Goal: Task Accomplishment & Management: Manage account settings

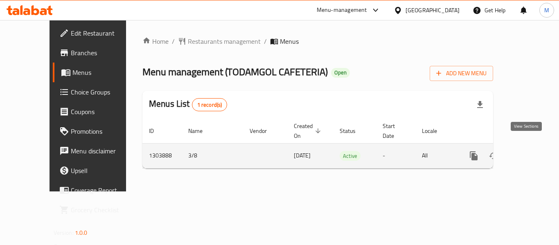
click at [528, 151] on icon "enhanced table" at bounding box center [533, 156] width 10 height 10
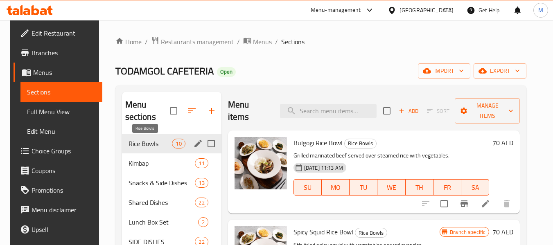
click at [165, 140] on span "Rice Bowls" at bounding box center [151, 144] width 44 height 10
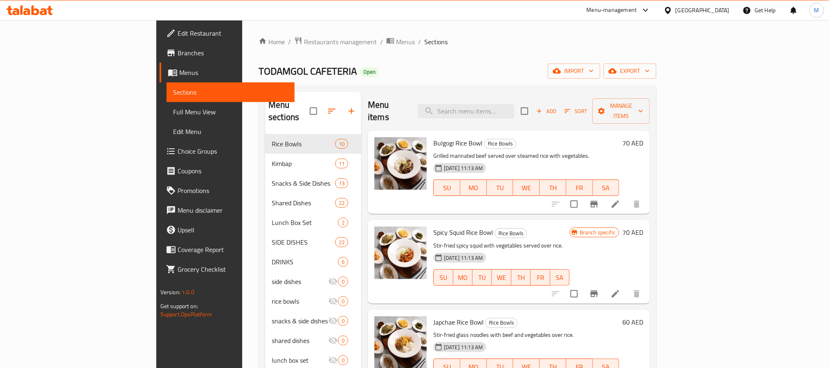
click at [265, 131] on nav "Rice Bowls 10 Kimbap 11 Snacks & Side Dishes 13 Shared Dishes 22 Lunch Box Set …" at bounding box center [313, 262] width 96 height 262
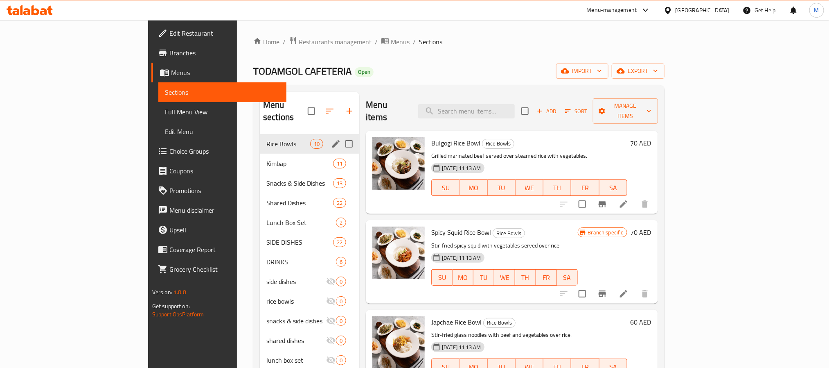
click at [267, 139] on span "Rice Bowls" at bounding box center [289, 144] width 44 height 10
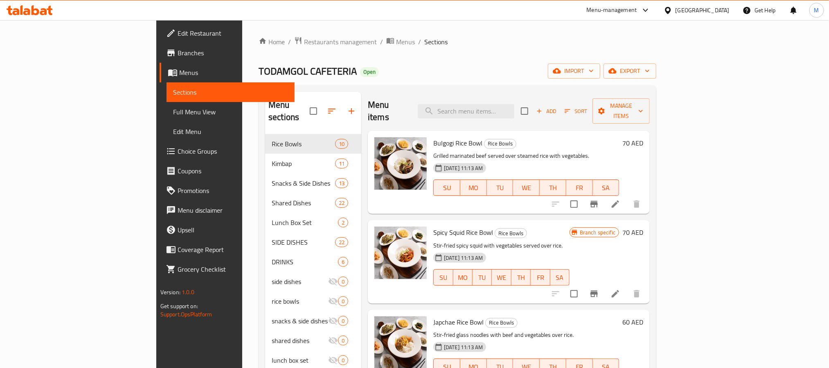
click at [441, 100] on div "Menu items Add Sort Manage items" at bounding box center [509, 111] width 282 height 39
click at [533, 113] on input "checkbox" at bounding box center [524, 110] width 17 height 17
checkbox input "true"
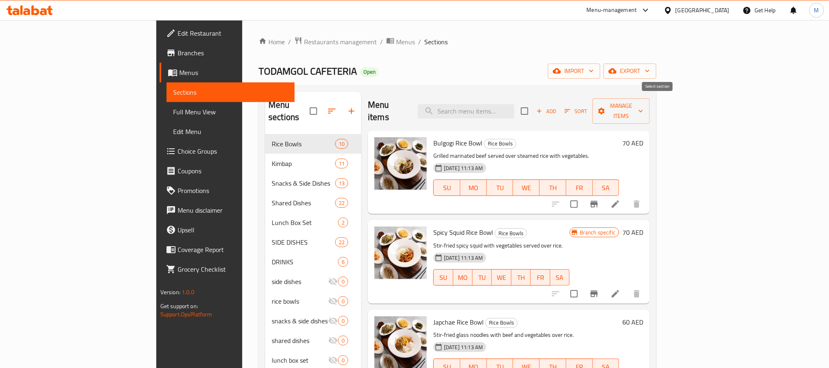
checkbox input "true"
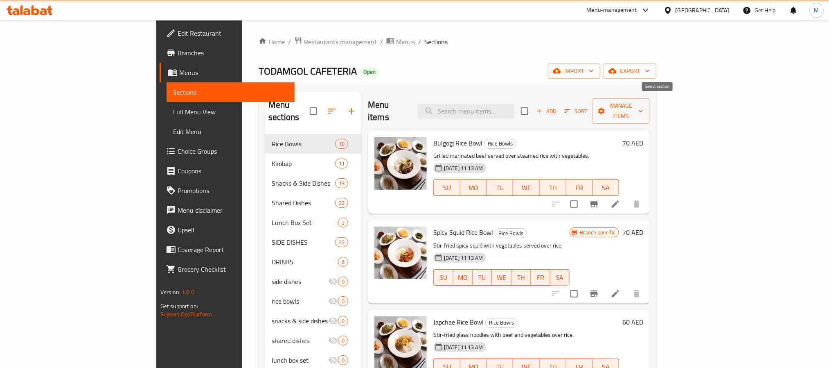
checkbox input "true"
click at [459, 93] on div "Menu items Add Sort Manage items" at bounding box center [509, 111] width 282 height 39
click at [559, 194] on div at bounding box center [596, 204] width 101 height 20
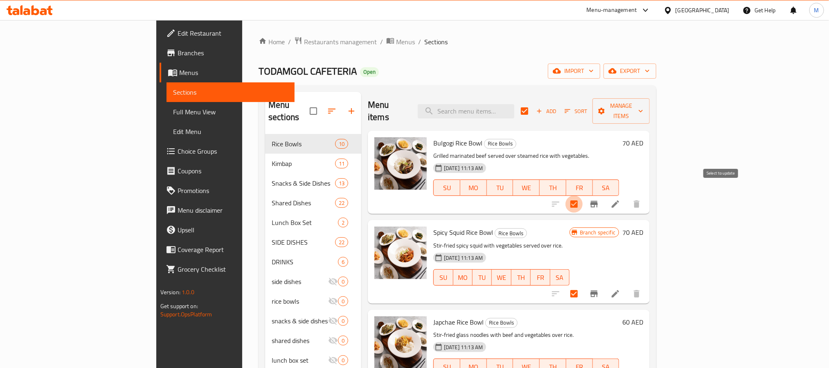
drag, startPoint x: 715, startPoint y: 192, endPoint x: 720, endPoint y: 209, distance: 17.9
click at [559, 195] on input "checkbox" at bounding box center [574, 203] width 17 height 17
checkbox input "false"
click at [559, 245] on input "checkbox" at bounding box center [574, 293] width 17 height 17
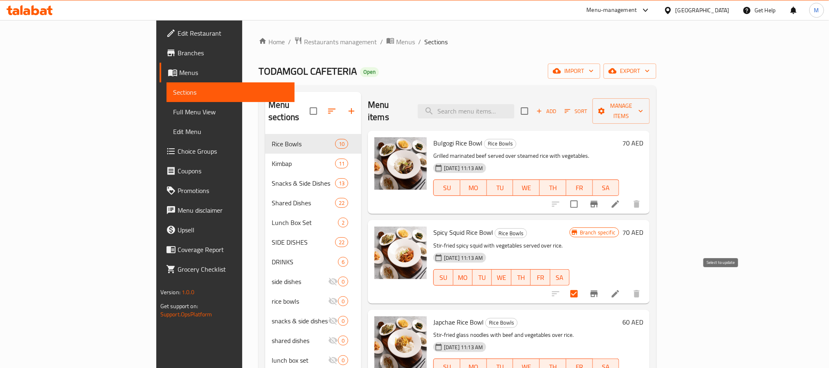
checkbox input "false"
click at [435, 65] on div "TODAMGOL CAFETERIA Open import export" at bounding box center [458, 70] width 398 height 15
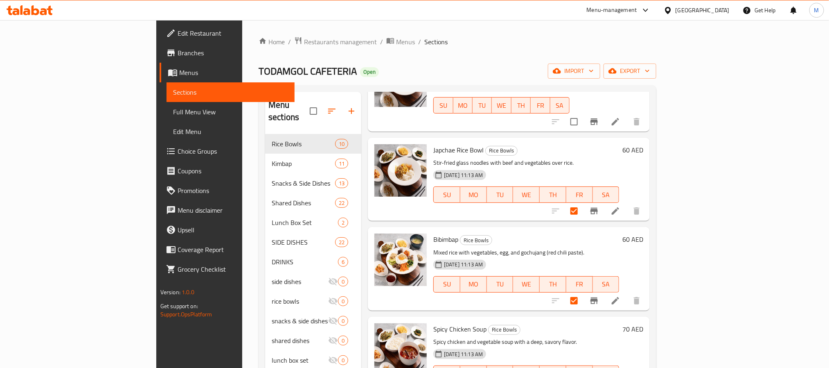
scroll to position [184, 0]
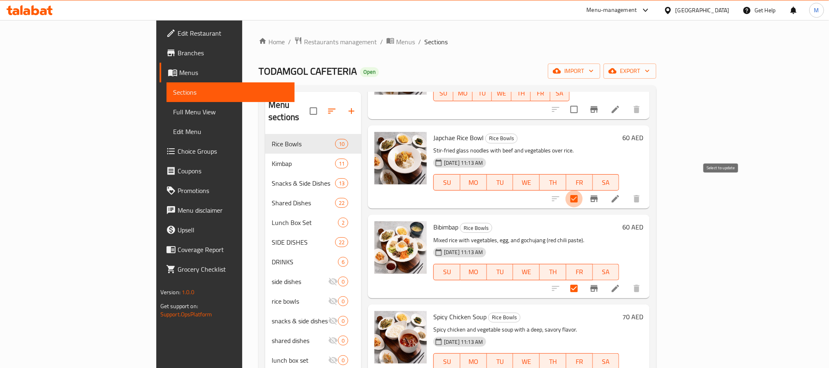
click at [559, 190] on input "checkbox" at bounding box center [574, 198] width 17 height 17
checkbox input "false"
click at [420, 76] on div "TODAMGOL CAFETERIA Open import export" at bounding box center [458, 70] width 398 height 15
click at [559, 245] on input "checkbox" at bounding box center [574, 288] width 17 height 17
checkbox input "false"
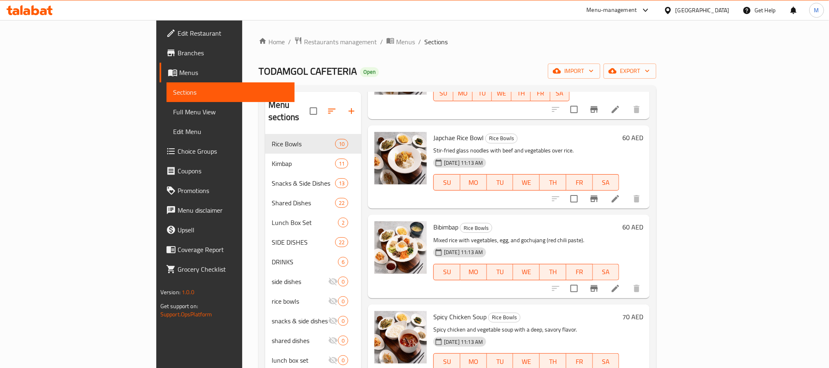
click at [559, 70] on div "TODAMGOL CAFETERIA Open import export" at bounding box center [458, 70] width 398 height 15
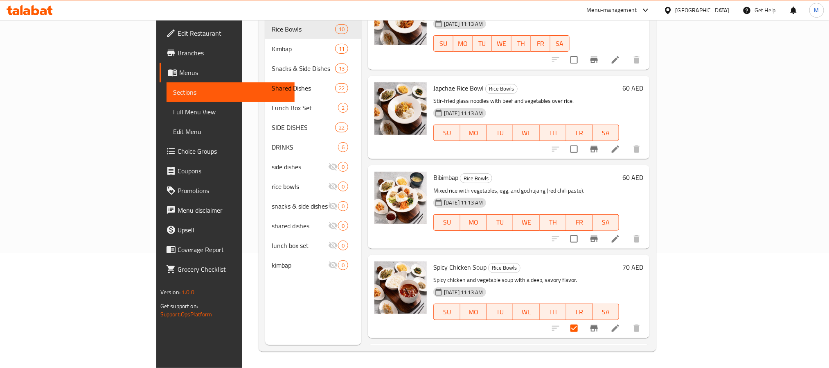
scroll to position [123, 0]
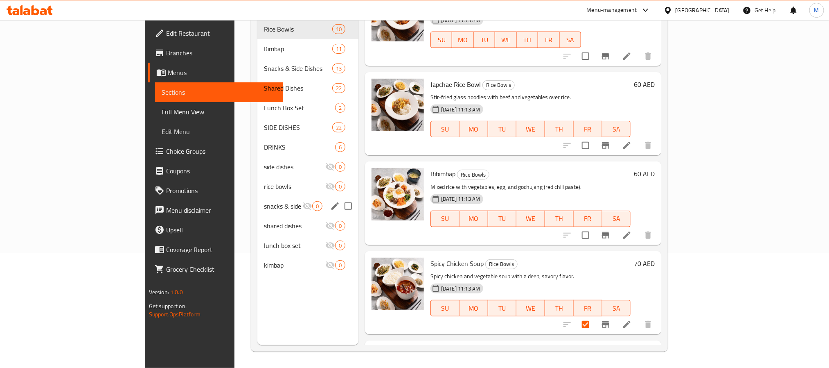
click at [321, 198] on div "snacks & side dishes 0" at bounding box center [308, 206] width 101 height 20
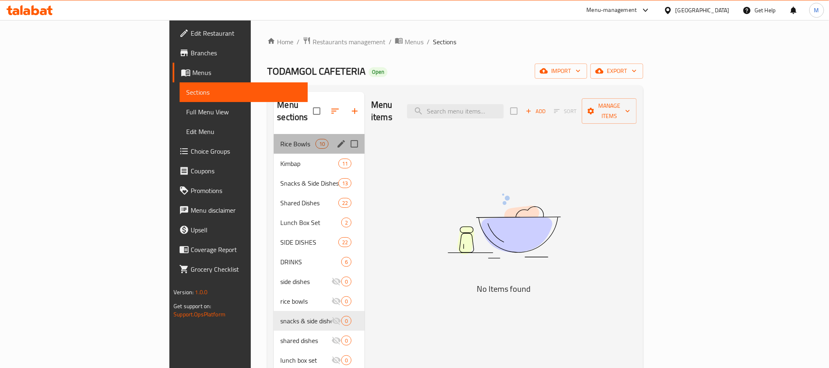
click at [274, 134] on div "Rice Bowls 10" at bounding box center [319, 144] width 91 height 20
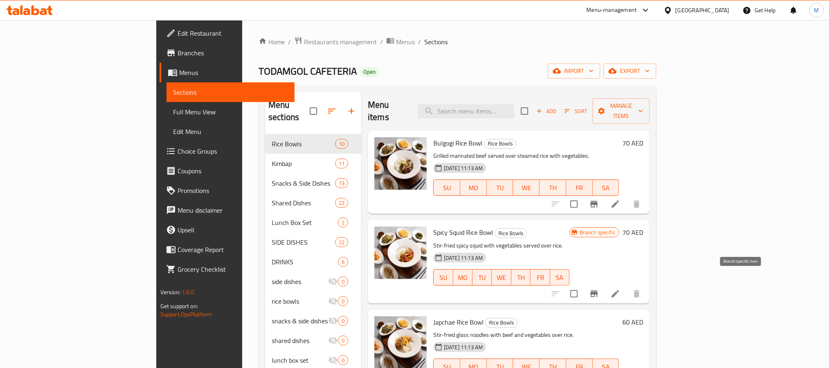
click at [559, 245] on icon "Branch-specific-item" at bounding box center [594, 293] width 7 height 7
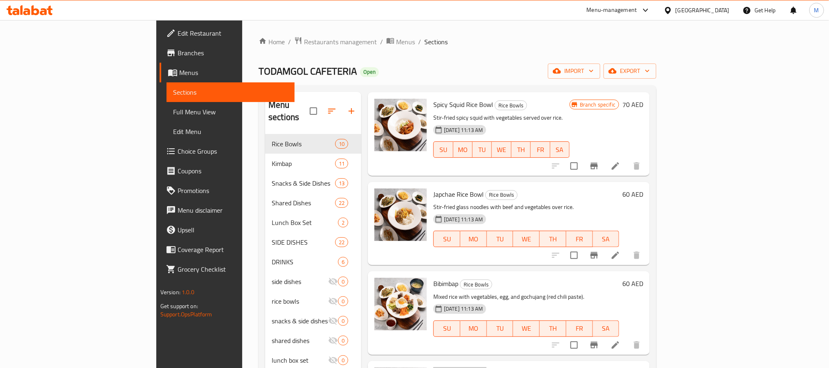
scroll to position [184, 0]
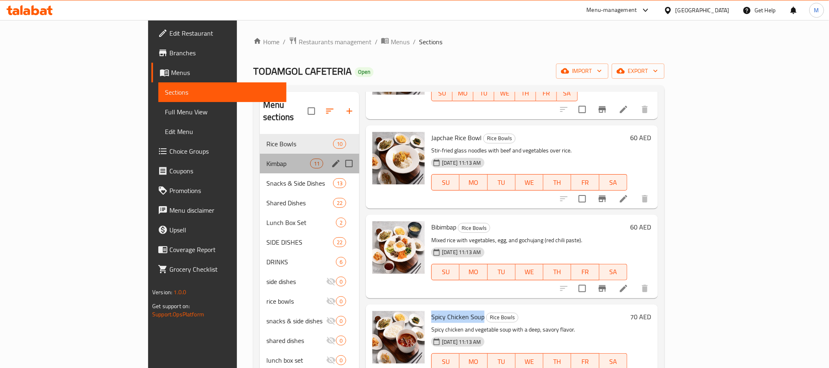
click at [260, 154] on div "Kimbap 11" at bounding box center [309, 164] width 99 height 20
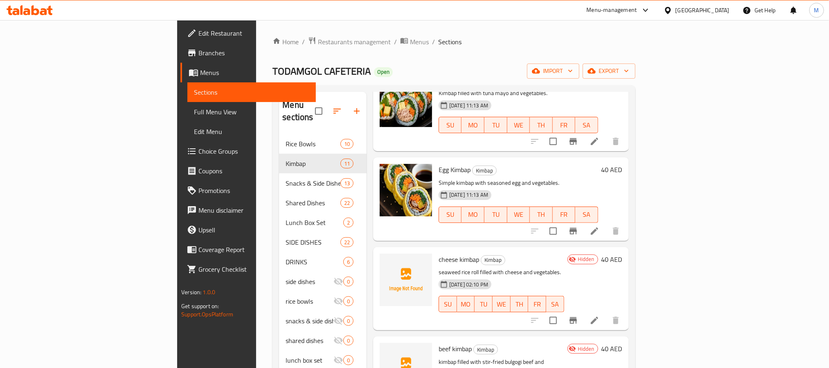
scroll to position [491, 0]
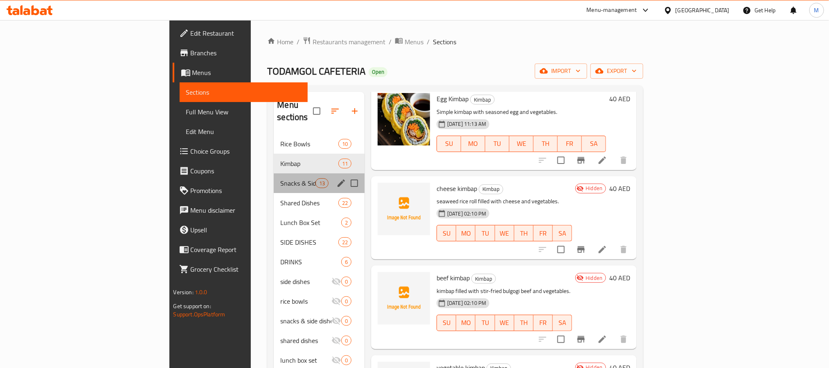
click at [274, 173] on div "Snacks & Side Dishes 13" at bounding box center [319, 183] width 91 height 20
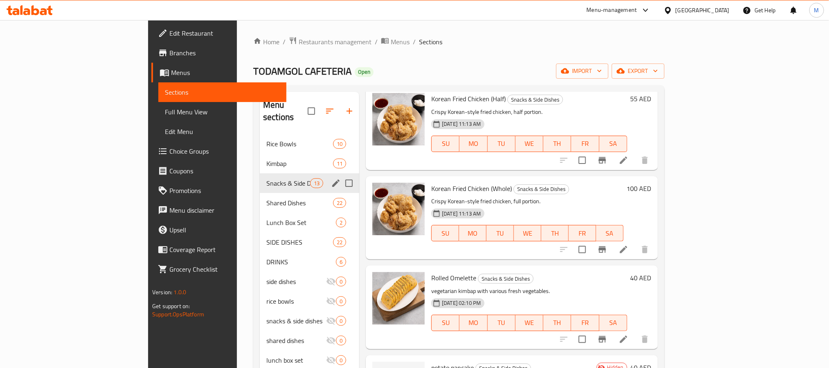
click at [260, 173] on div "Snacks & Side Dishes 13" at bounding box center [309, 183] width 99 height 20
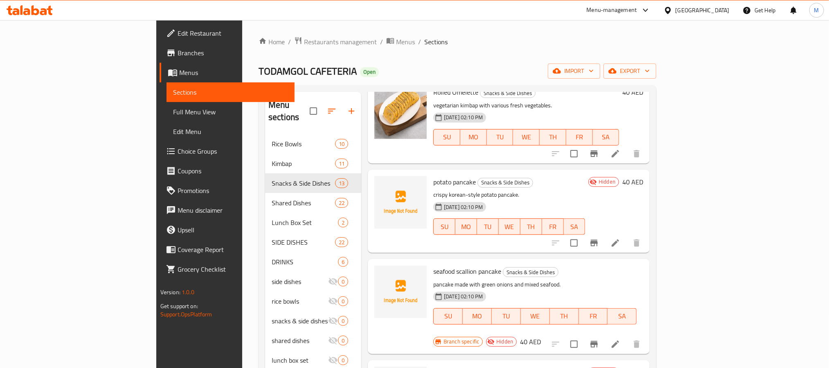
scroll to position [675, 0]
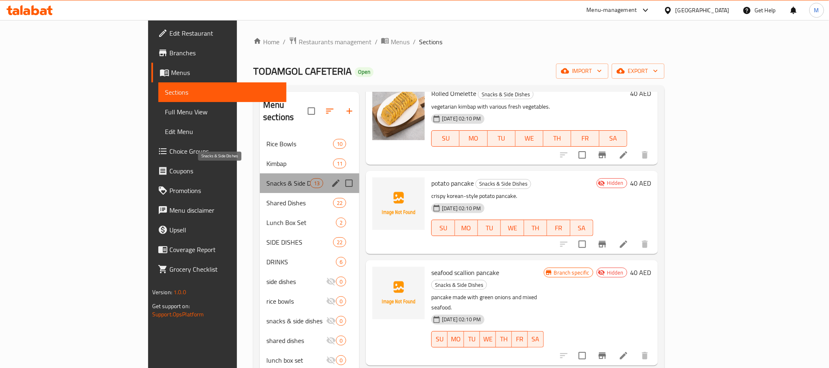
click at [267, 178] on span "Snacks & Side Dishes" at bounding box center [289, 183] width 44 height 10
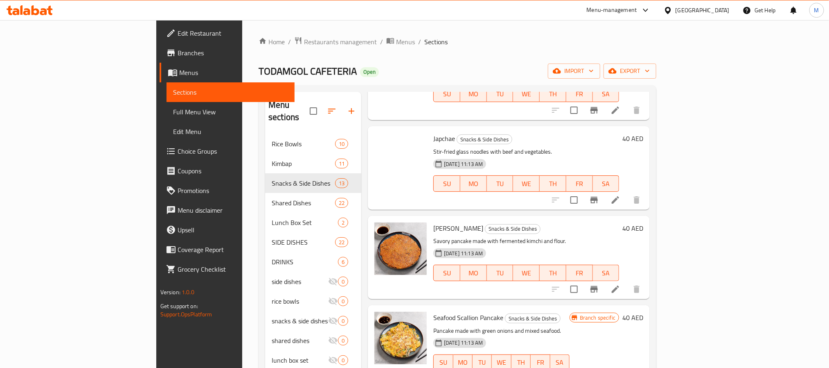
scroll to position [0, 0]
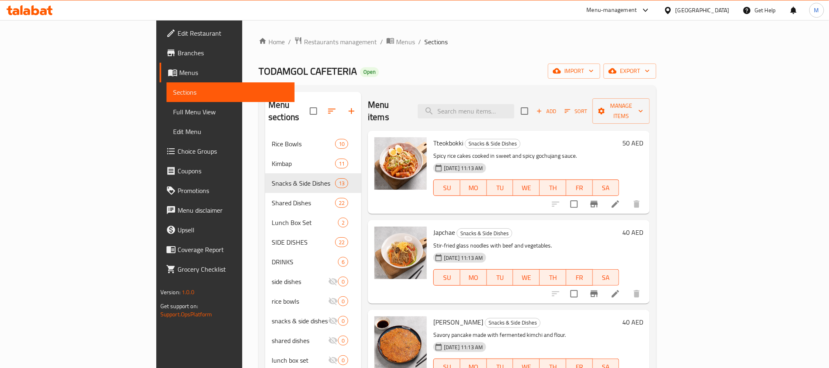
click at [415, 107] on div "Menu items Add Sort Manage items" at bounding box center [509, 111] width 282 height 39
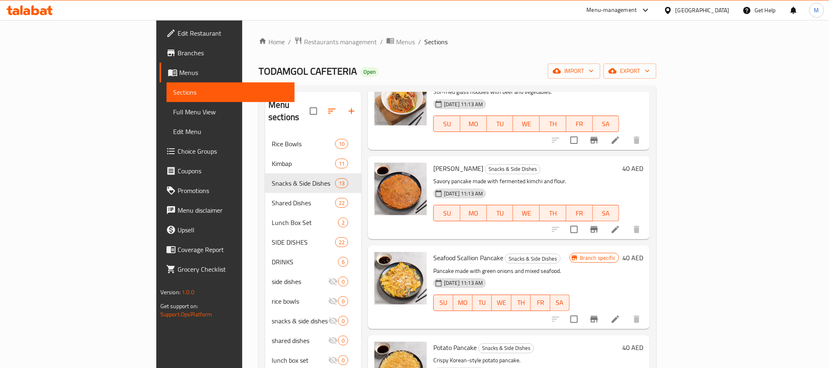
scroll to position [184, 0]
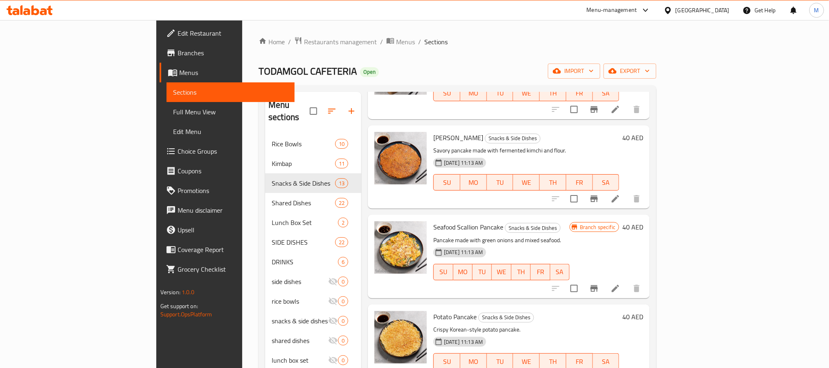
click at [371, 191] on div at bounding box center [400, 167] width 59 height 77
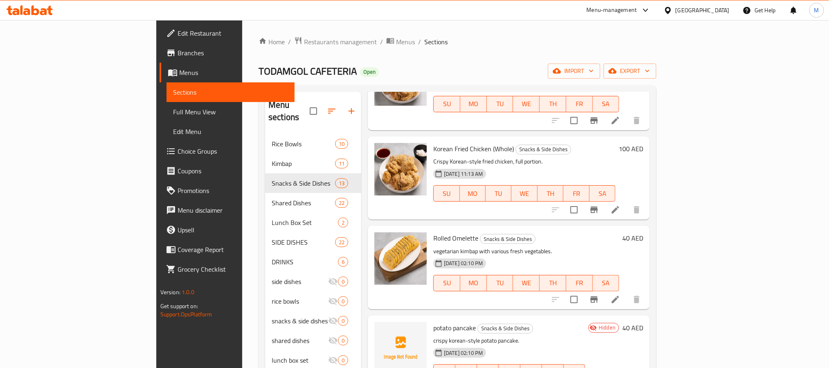
scroll to position [553, 0]
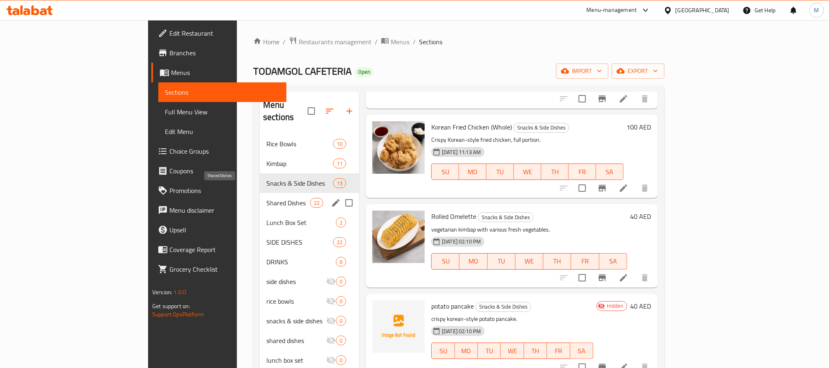
click at [260, 199] on div "Shared Dishes 22" at bounding box center [309, 203] width 99 height 20
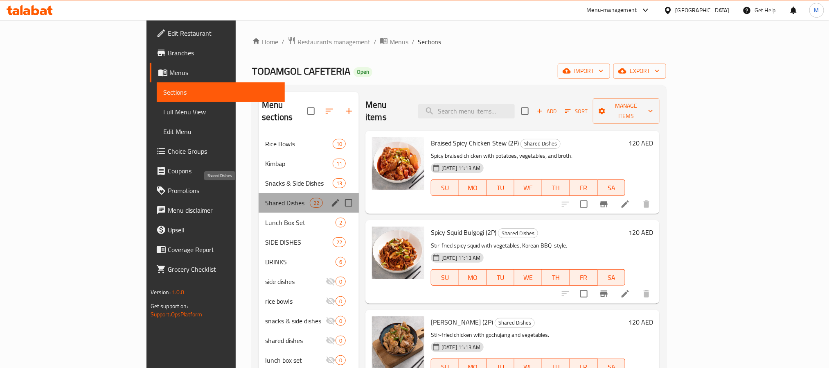
click at [265, 198] on span "Shared Dishes" at bounding box center [287, 203] width 45 height 10
click at [259, 177] on div "Snacks & Side Dishes 13" at bounding box center [309, 183] width 100 height 20
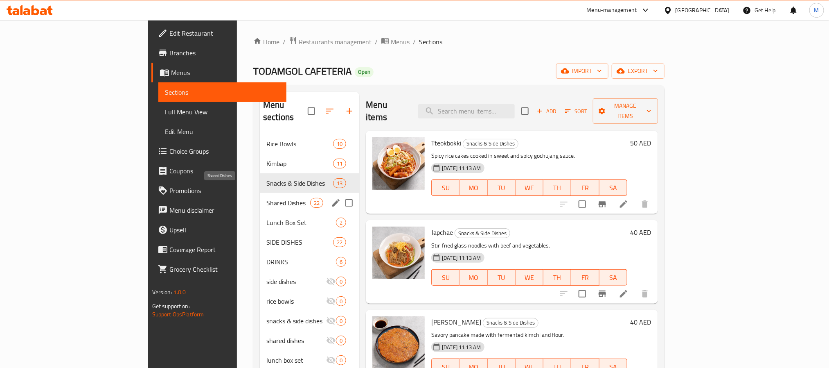
click at [267, 198] on span "Shared Dishes" at bounding box center [289, 203] width 44 height 10
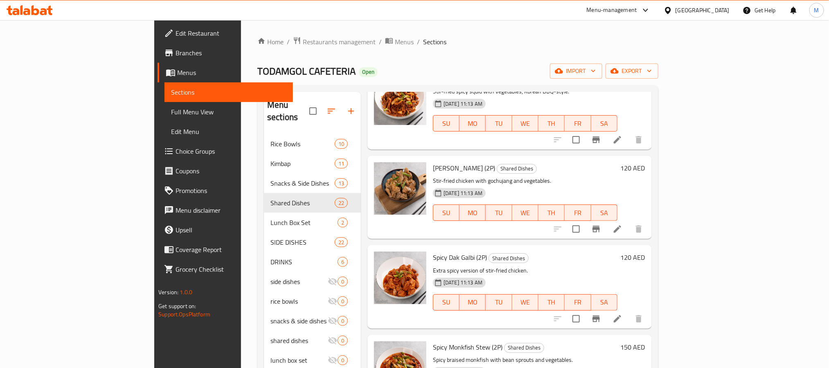
scroll to position [184, 0]
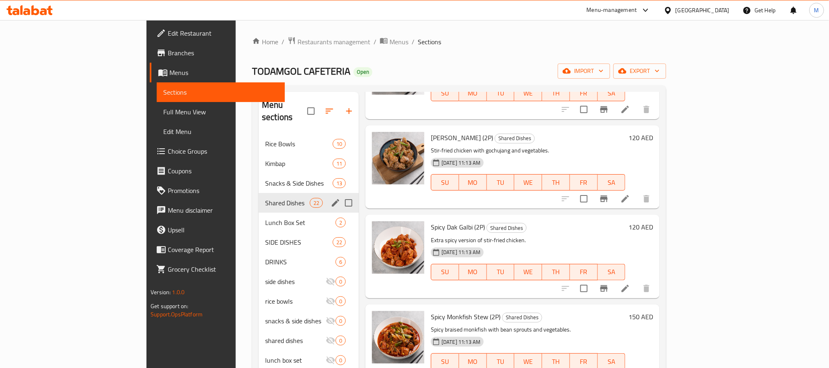
click at [265, 198] on span "Shared Dishes" at bounding box center [287, 203] width 45 height 10
click at [265, 178] on span "Snacks & Side Dishes" at bounding box center [287, 183] width 45 height 10
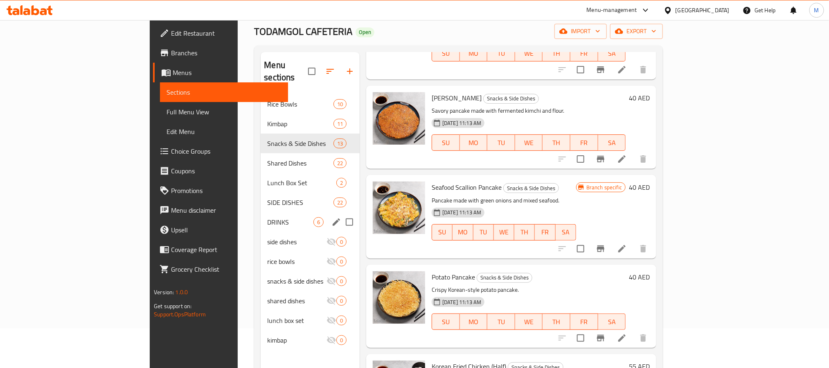
scroll to position [61, 0]
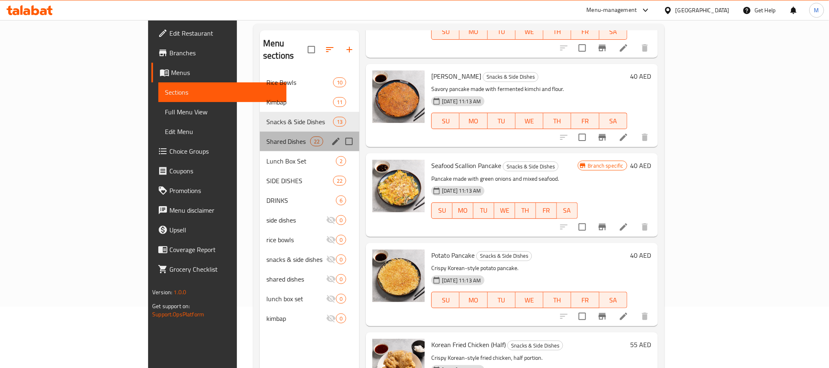
click at [260, 134] on div "Shared Dishes 22" at bounding box center [309, 141] width 99 height 20
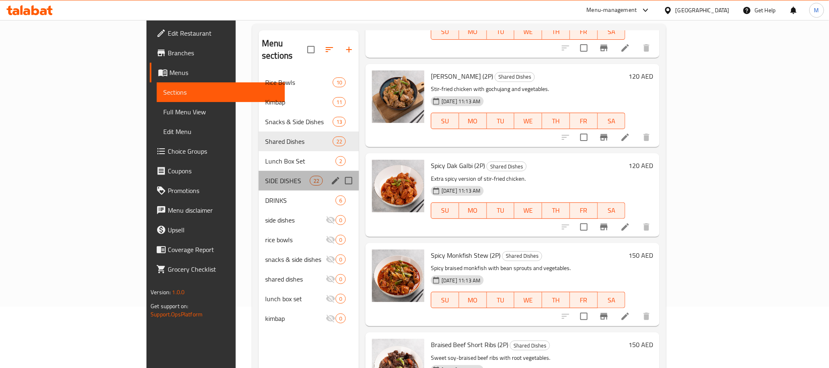
click at [259, 171] on div "SIDE DISHES 22" at bounding box center [309, 181] width 100 height 20
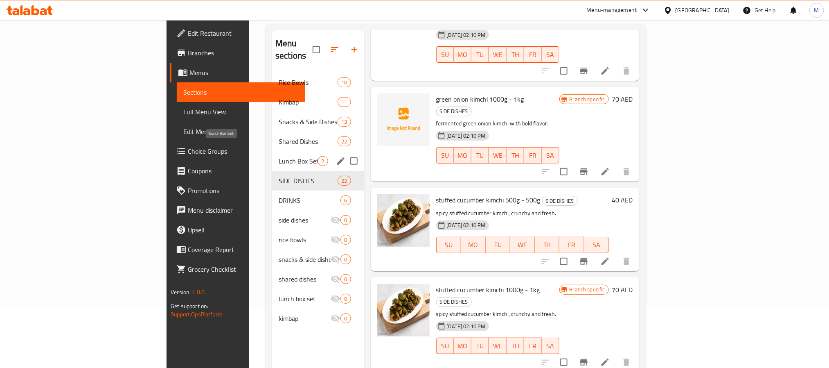
click at [279, 156] on span "Lunch Box Set" at bounding box center [298, 161] width 39 height 10
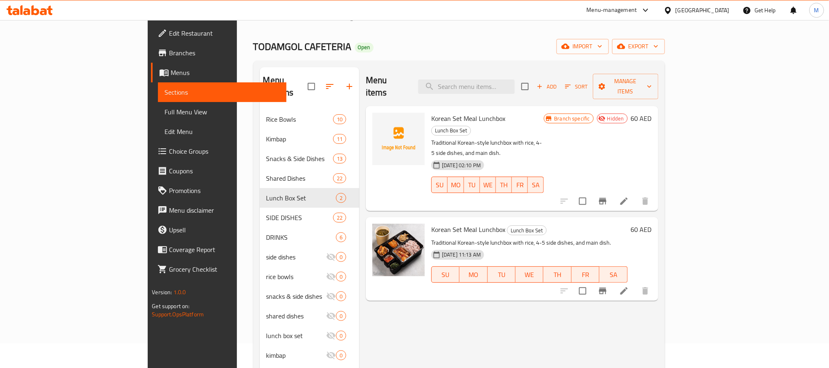
scroll to position [49, 0]
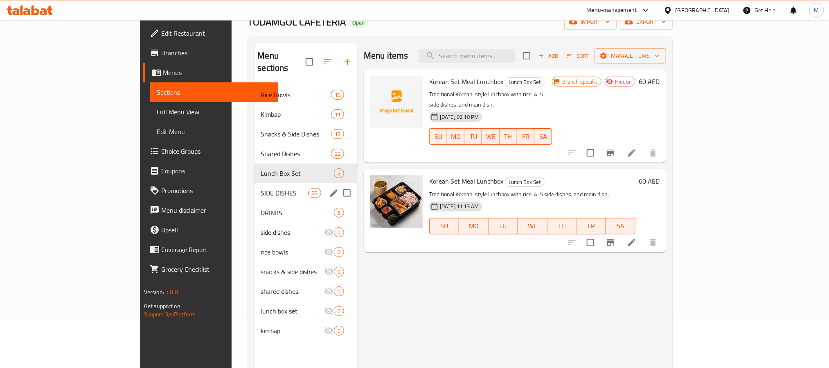
click at [255, 186] on div "SIDE DISHES 22" at bounding box center [306, 193] width 103 height 20
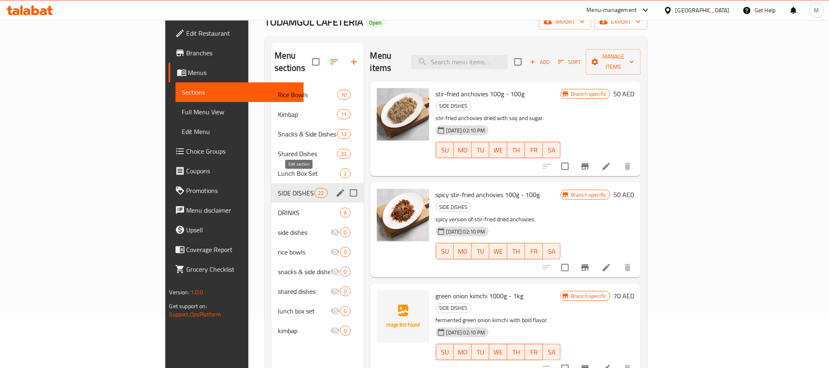
click at [336, 188] on icon "edit" at bounding box center [341, 193] width 10 height 10
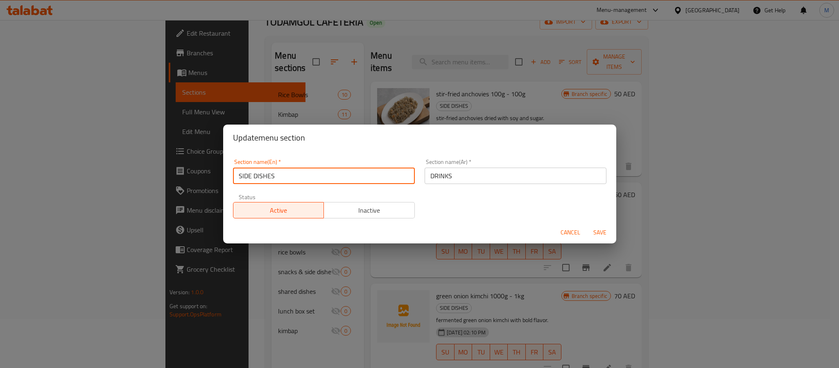
click at [277, 173] on input "SIDE DISHES" at bounding box center [324, 175] width 182 height 16
drag, startPoint x: 277, startPoint y: 173, endPoint x: 318, endPoint y: 204, distance: 51.5
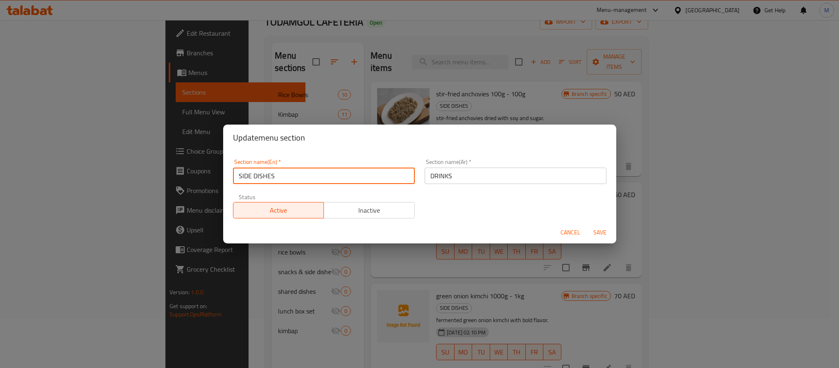
click at [318, 204] on div "Section name(En)   * SIDE DISHES Section name(En) * Section name(Ar)   * DRINKS…" at bounding box center [419, 188] width 383 height 69
click at [287, 175] on input "SIDE DISHES" at bounding box center [324, 175] width 182 height 16
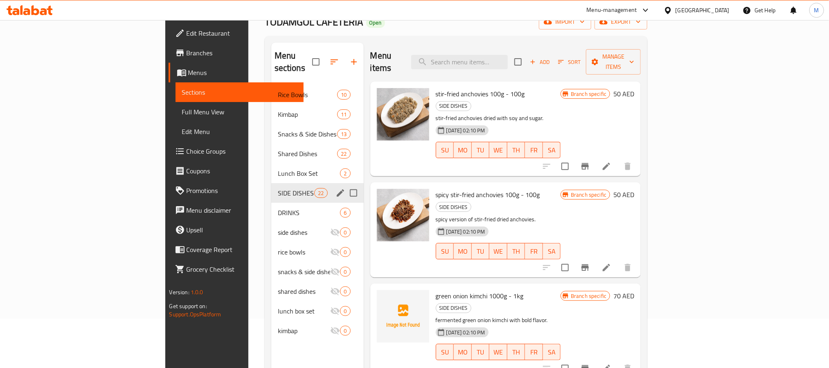
click at [345, 184] on input "Menu sections" at bounding box center [353, 192] width 17 height 17
checkbox input "true"
click at [337, 189] on icon "edit" at bounding box center [340, 192] width 7 height 7
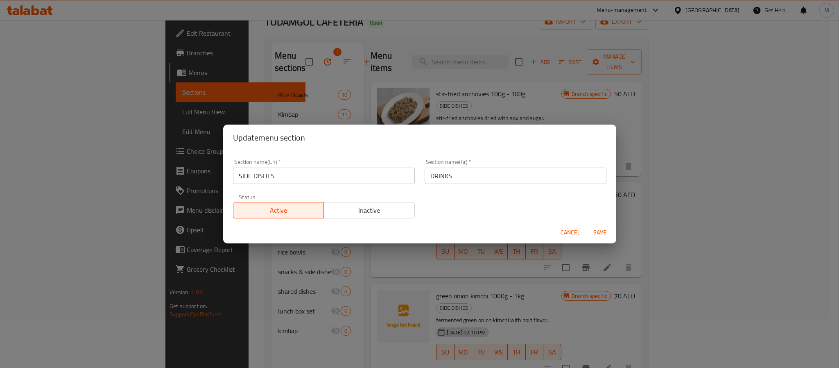
click at [281, 175] on input "SIDE DISHES" at bounding box center [324, 175] width 182 height 16
click at [252, 172] on input "Side dishes" at bounding box center [324, 175] width 182 height 16
click at [256, 179] on input "Side dishes" at bounding box center [324, 175] width 182 height 16
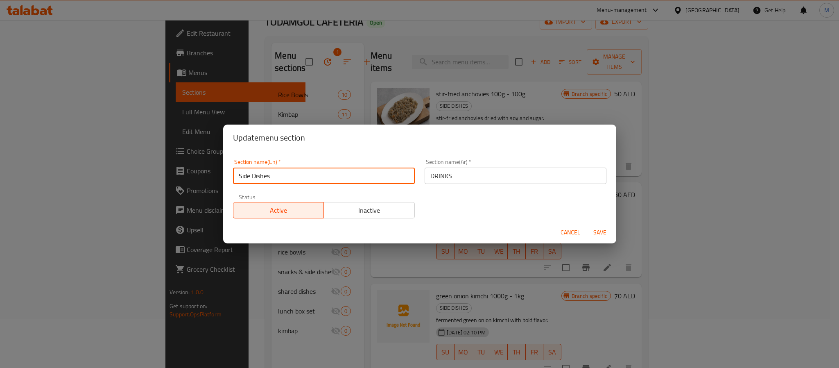
type input "Side Dishes"
click at [559, 235] on div "Cancel Save" at bounding box center [419, 232] width 393 height 22
click at [496, 176] on input "DRINKS" at bounding box center [516, 175] width 182 height 16
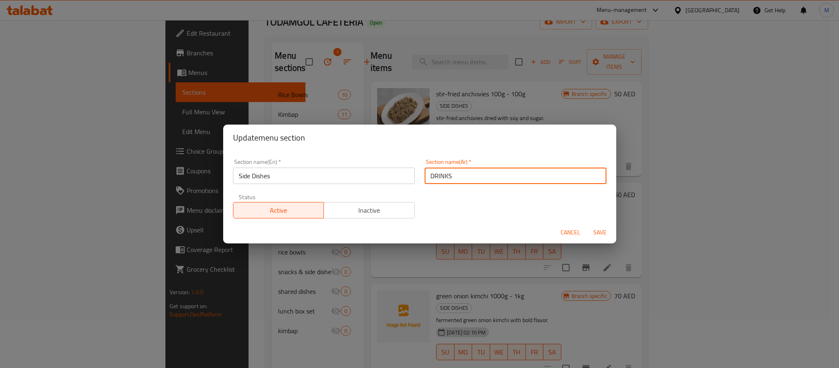
click at [496, 176] on input "DRINKS" at bounding box center [516, 175] width 182 height 16
type input "الاطباق الجانبية"
click at [559, 225] on button "Save" at bounding box center [600, 232] width 26 height 15
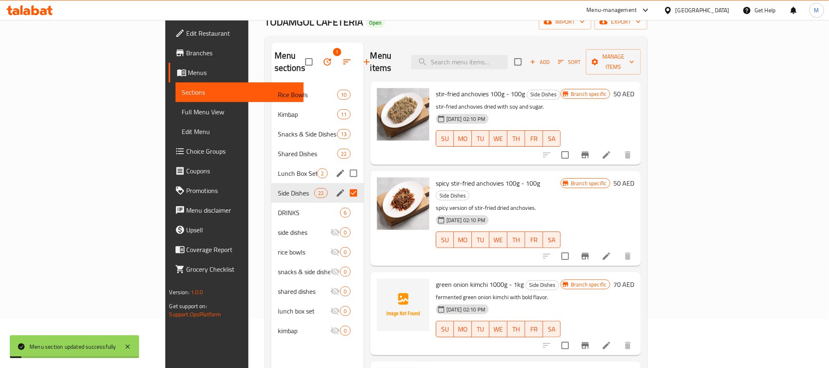
click at [278, 168] on span "Lunch Box Set" at bounding box center [298, 173] width 40 height 10
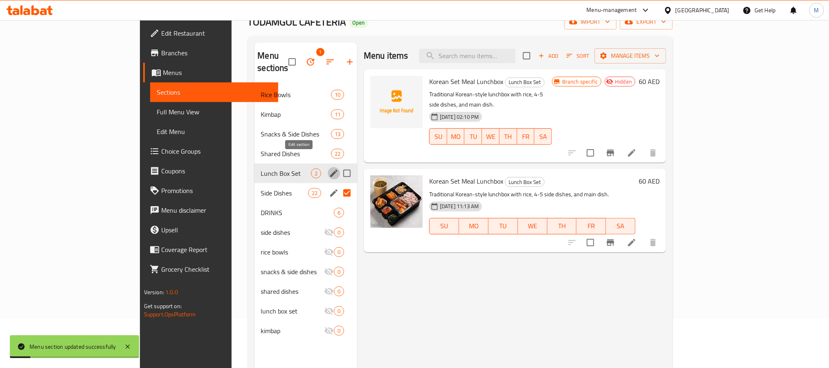
click at [330, 169] on icon "edit" at bounding box center [333, 172] width 7 height 7
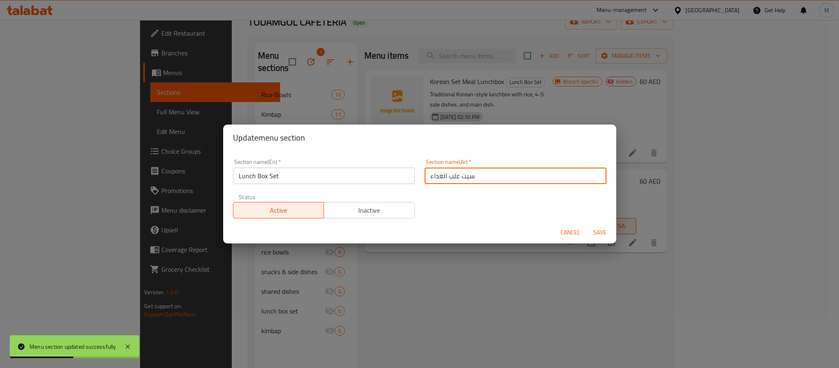
click at [449, 178] on input "سيت علب الغداء" at bounding box center [516, 175] width 182 height 16
type input "مجموعة علب الغداء"
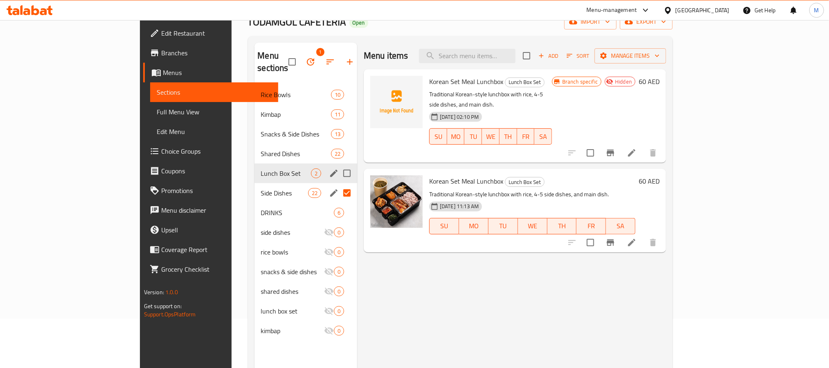
click at [339, 165] on input "Menu sections" at bounding box center [347, 173] width 17 height 17
checkbox input "true"
click at [330, 169] on icon "edit" at bounding box center [333, 172] width 7 height 7
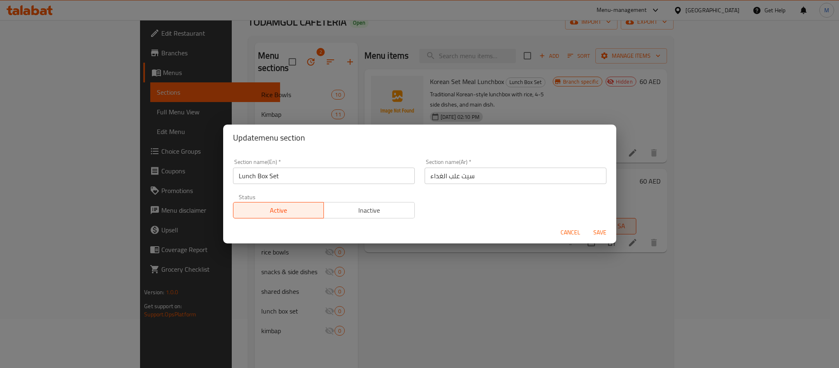
click at [454, 181] on input "سيت علب الغداء" at bounding box center [516, 175] width 182 height 16
type input "مجموعة بوكس الغداء"
click at [559, 230] on span "Save" at bounding box center [600, 232] width 20 height 10
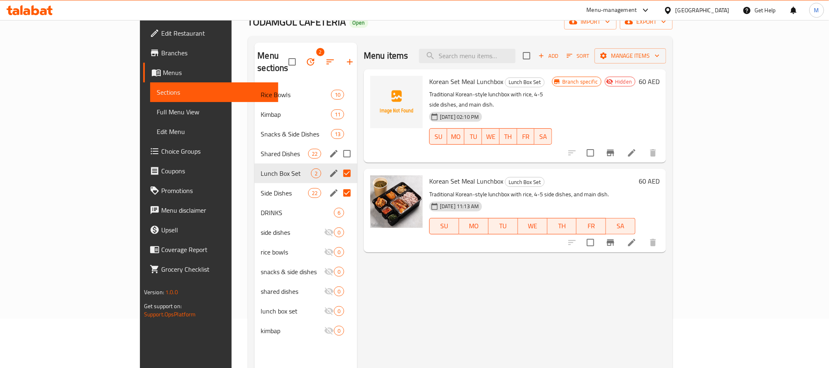
click at [339, 145] on input "Menu sections" at bounding box center [347, 153] width 17 height 17
checkbox input "true"
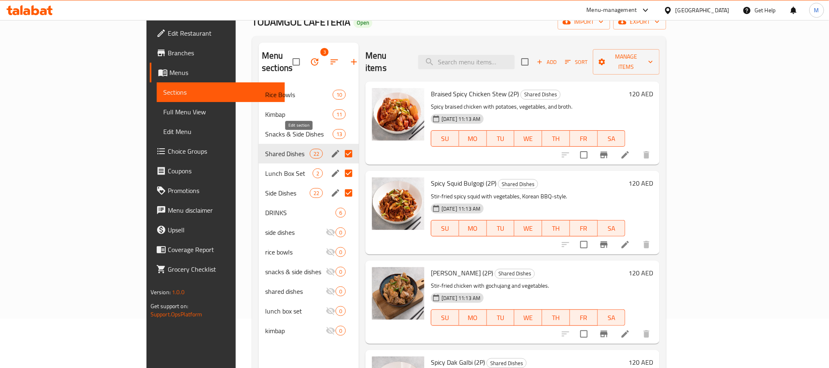
click at [331, 149] on icon "edit" at bounding box center [336, 154] width 10 height 10
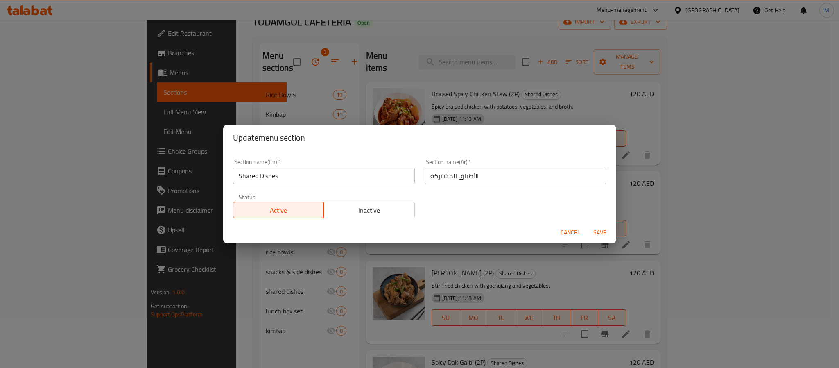
click at [447, 171] on input "الأطباق المشتركة" at bounding box center [516, 175] width 182 height 16
click at [447, 174] on input "الأطباق المشتركة" at bounding box center [516, 175] width 182 height 16
type input "h"
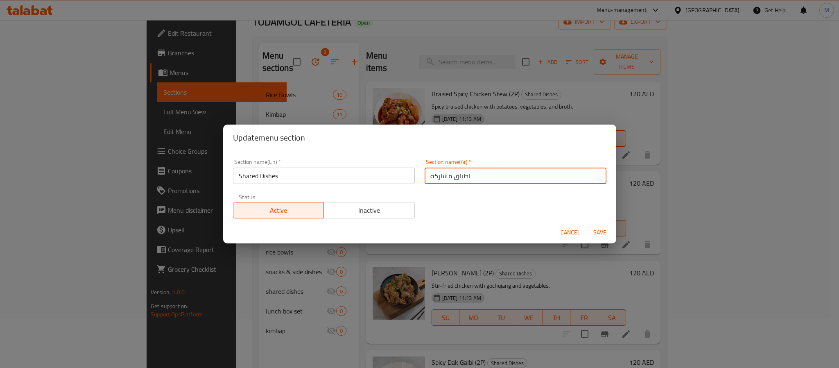
type input "اطباق مشاركة"
click at [559, 226] on button "Save" at bounding box center [600, 232] width 26 height 15
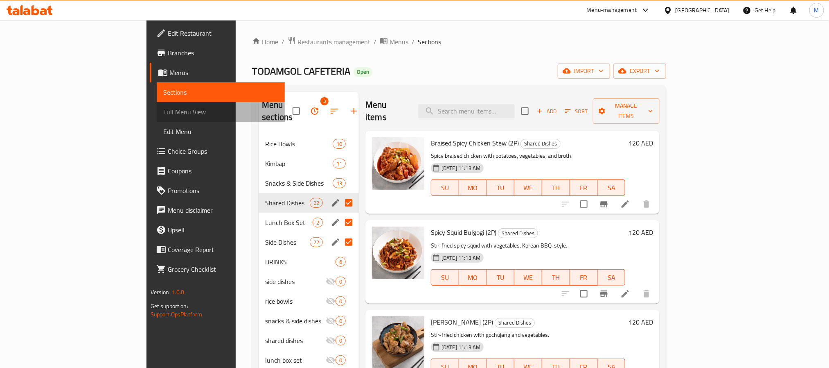
click at [163, 111] on span "Full Menu View" at bounding box center [220, 112] width 115 height 10
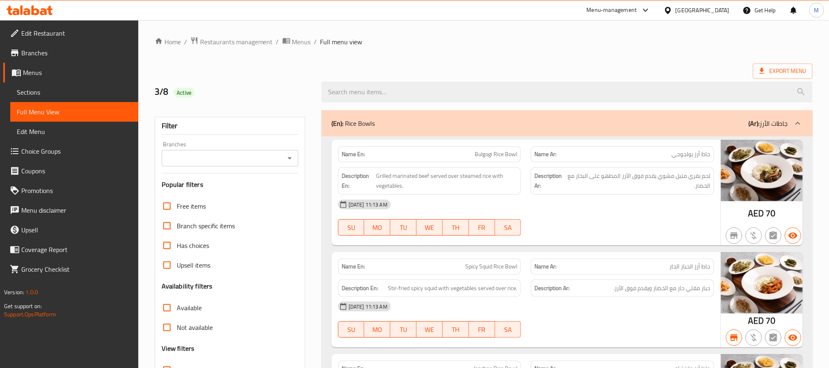
click at [271, 158] on input "Branches" at bounding box center [223, 157] width 118 height 11
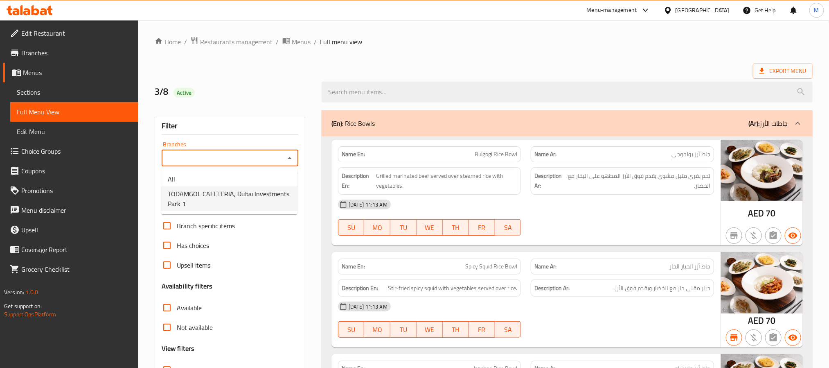
drag, startPoint x: 275, startPoint y: 187, endPoint x: 271, endPoint y: 192, distance: 6.1
click at [274, 189] on span "TODAMGOL CAFETERIA, Dubai Investments Park 1" at bounding box center [229, 199] width 123 height 20
type input "TODAMGOL CAFETERIA, Dubai Investments Park 1"
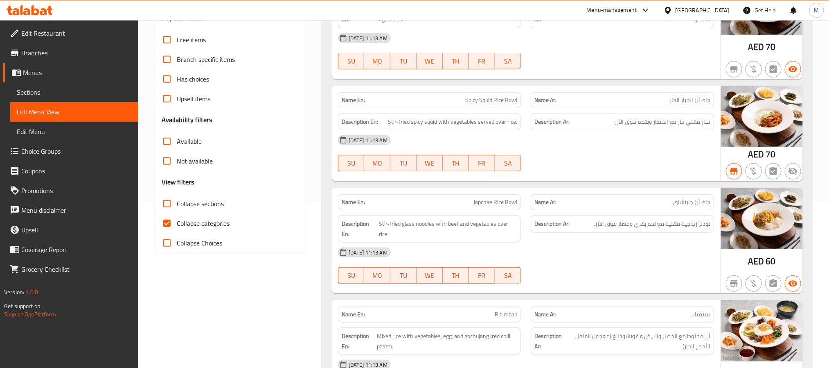
scroll to position [184, 0]
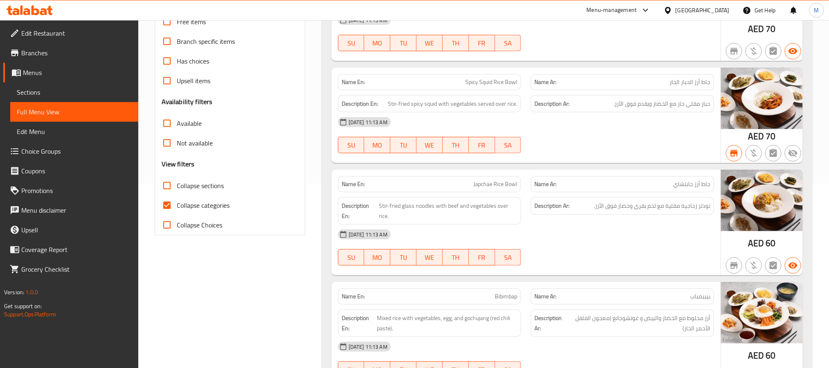
click at [171, 202] on input "Collapse categories" at bounding box center [167, 205] width 20 height 20
checkbox input "false"
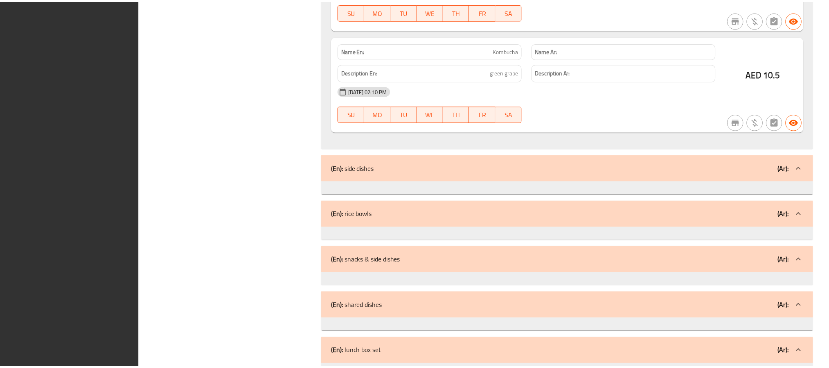
scroll to position [9504, 0]
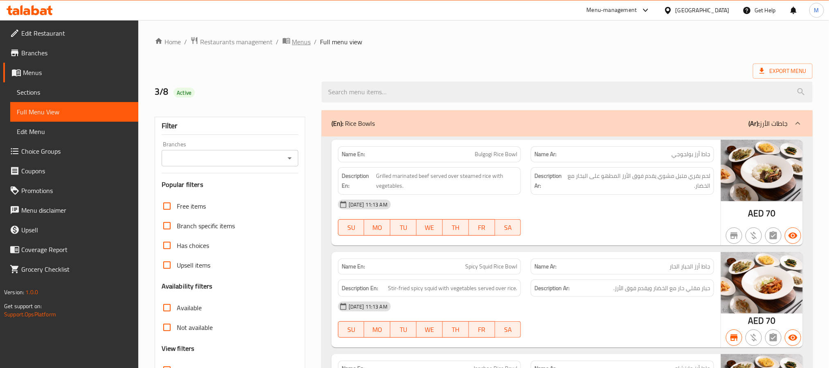
click at [292, 41] on span "Menus" at bounding box center [301, 42] width 19 height 10
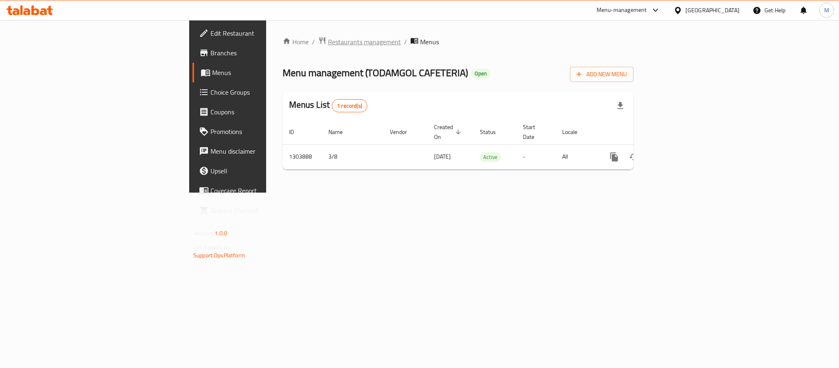
click at [328, 41] on span "Restaurants management" at bounding box center [364, 42] width 73 height 10
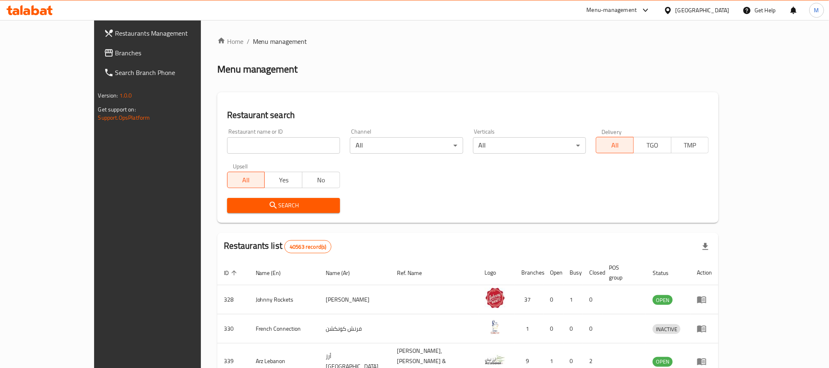
click at [716, 9] on div "[GEOGRAPHIC_DATA]" at bounding box center [703, 10] width 54 height 9
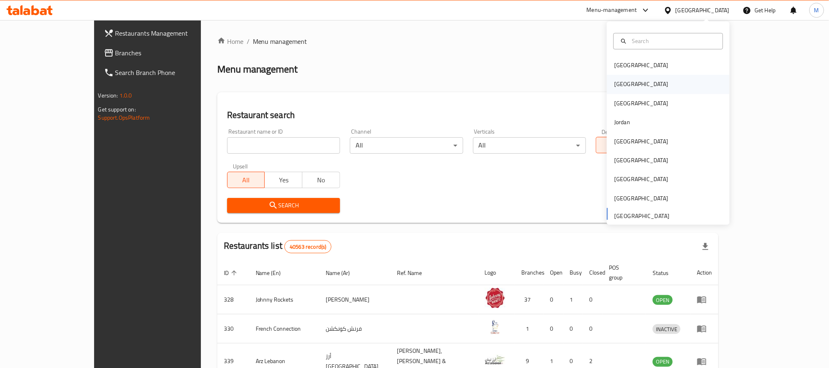
click at [630, 78] on div "Egypt" at bounding box center [668, 84] width 123 height 19
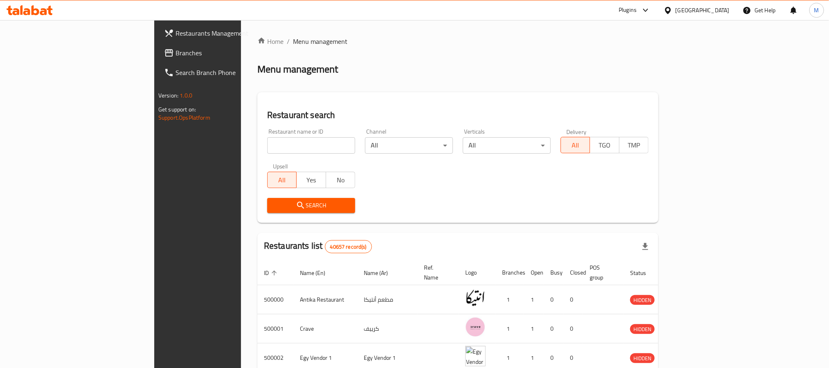
click at [176, 56] on span "Branches" at bounding box center [231, 53] width 111 height 10
